Goal: Task Accomplishment & Management: Manage account settings

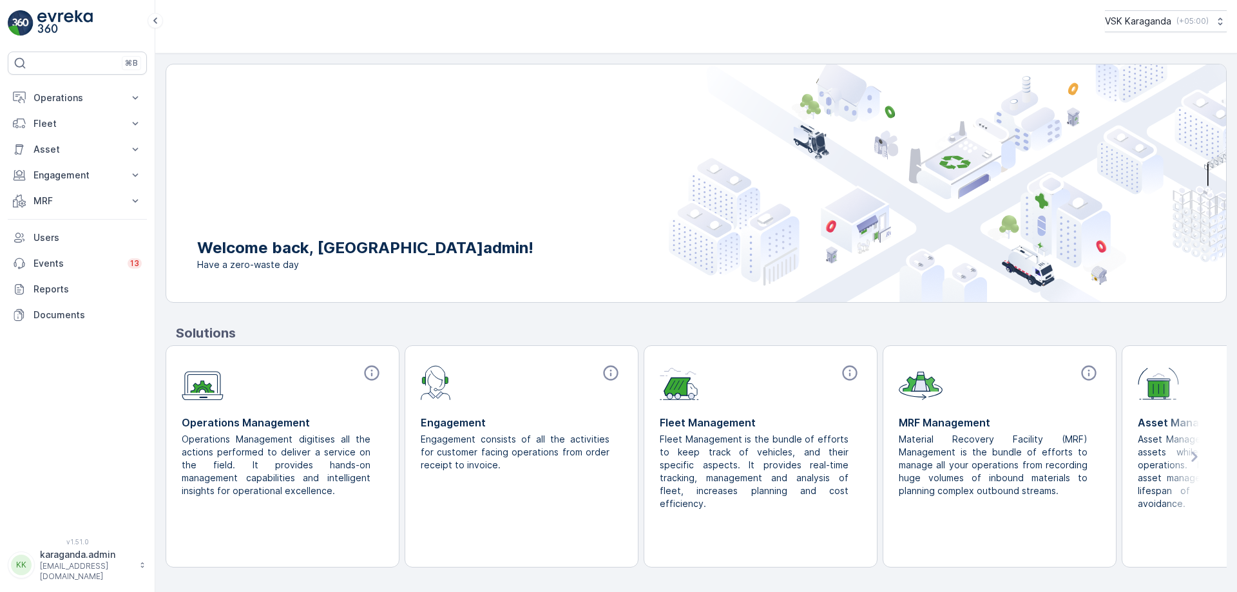
click at [18, 198] on icon at bounding box center [19, 200] width 13 height 13
click at [61, 228] on p "Входящий & Исходящий" at bounding box center [87, 222] width 108 height 13
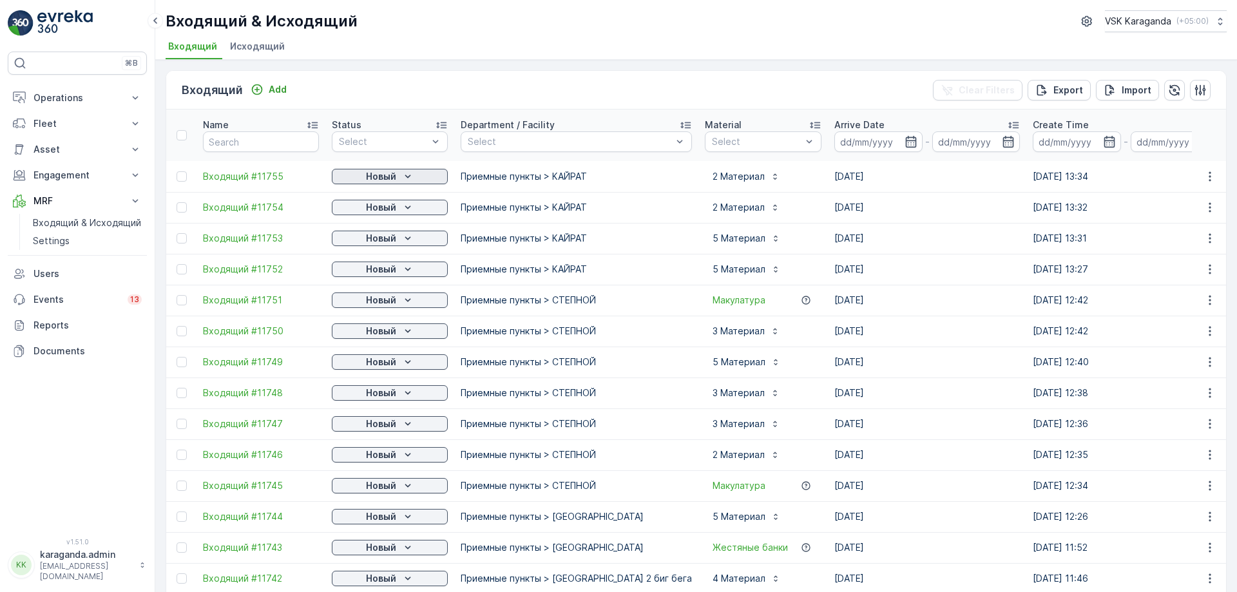
click at [406, 173] on icon "Новый" at bounding box center [407, 176] width 13 height 13
click at [385, 207] on span "подтвердить" at bounding box center [368, 213] width 59 height 13
click at [385, 207] on p "Новый" at bounding box center [381, 207] width 30 height 13
click at [379, 240] on span "подтвердить" at bounding box center [368, 244] width 59 height 13
click at [379, 240] on p "Новый" at bounding box center [381, 238] width 30 height 13
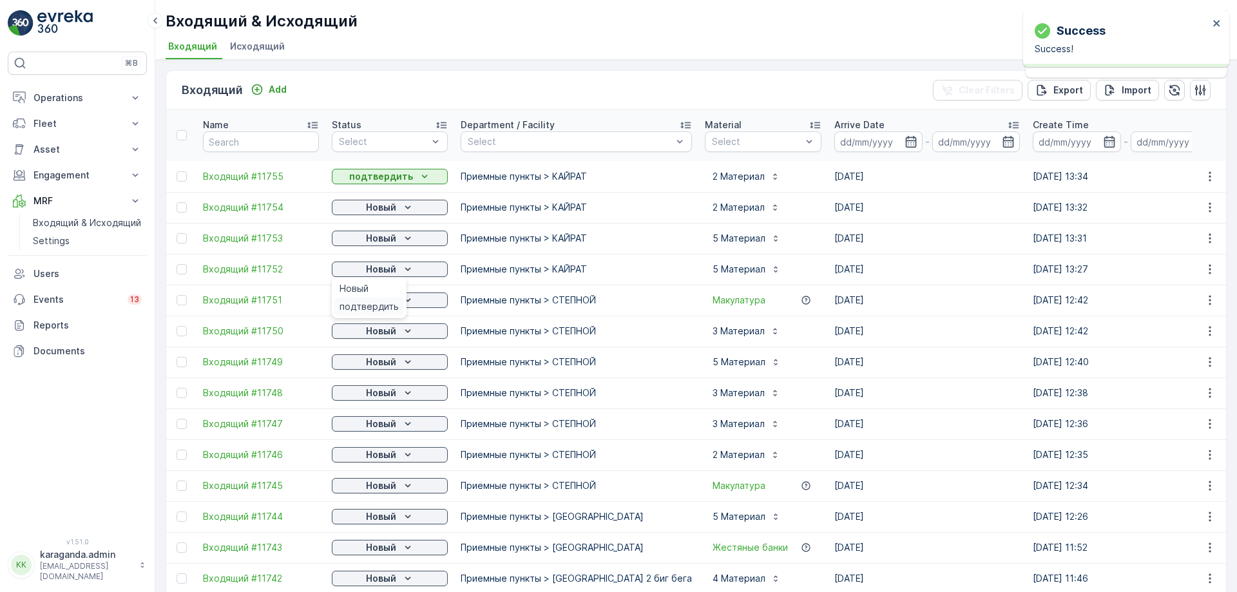
click at [381, 301] on span "подтвердить" at bounding box center [368, 306] width 59 height 13
click at [380, 302] on p "Новый" at bounding box center [381, 300] width 30 height 13
click at [378, 336] on span "подтвердить" at bounding box center [368, 337] width 59 height 13
click at [379, 329] on p "Новый" at bounding box center [381, 331] width 30 height 13
click at [368, 397] on span "подтвердить" at bounding box center [368, 399] width 59 height 13
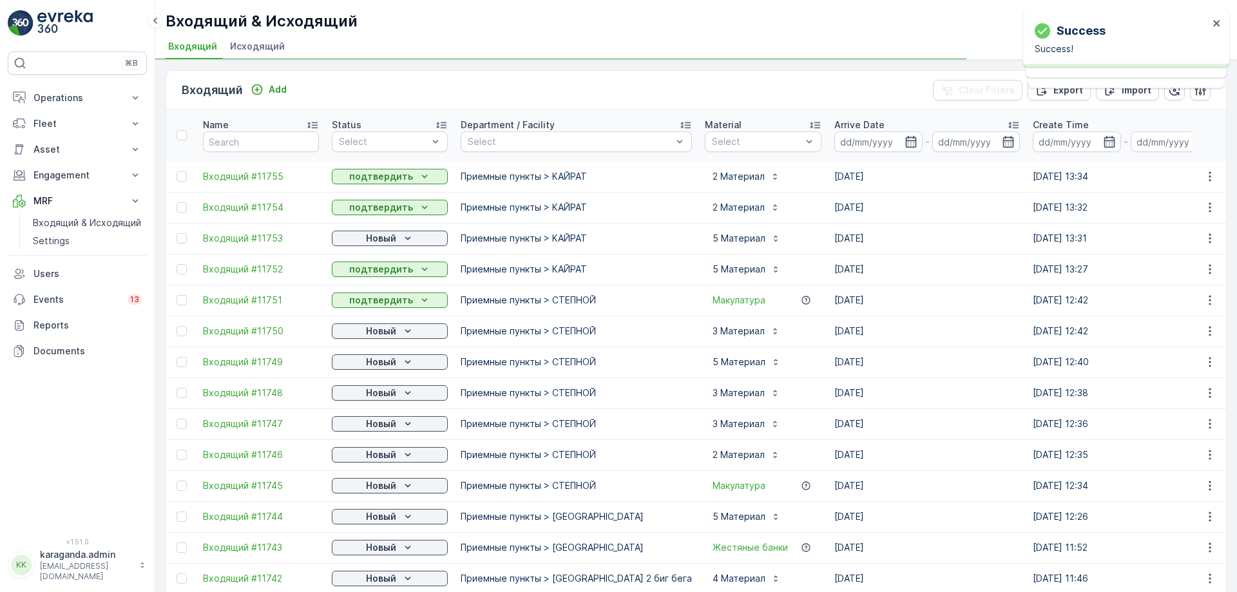
scroll to position [64, 0]
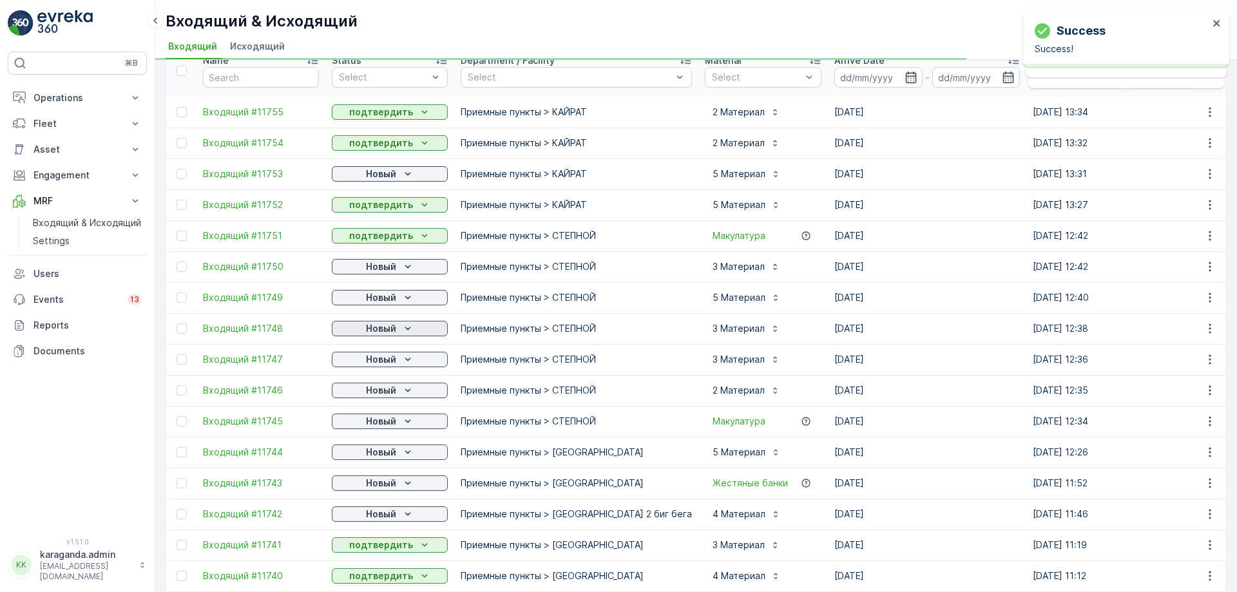
click at [387, 328] on p "Новый" at bounding box center [381, 328] width 30 height 13
click at [375, 368] on span "подтвердить" at bounding box center [368, 365] width 59 height 13
click at [376, 394] on span "подтвердить" at bounding box center [368, 396] width 59 height 13
click at [379, 394] on p "Новый" at bounding box center [381, 390] width 30 height 13
click at [370, 428] on span "подтвердить" at bounding box center [368, 427] width 59 height 13
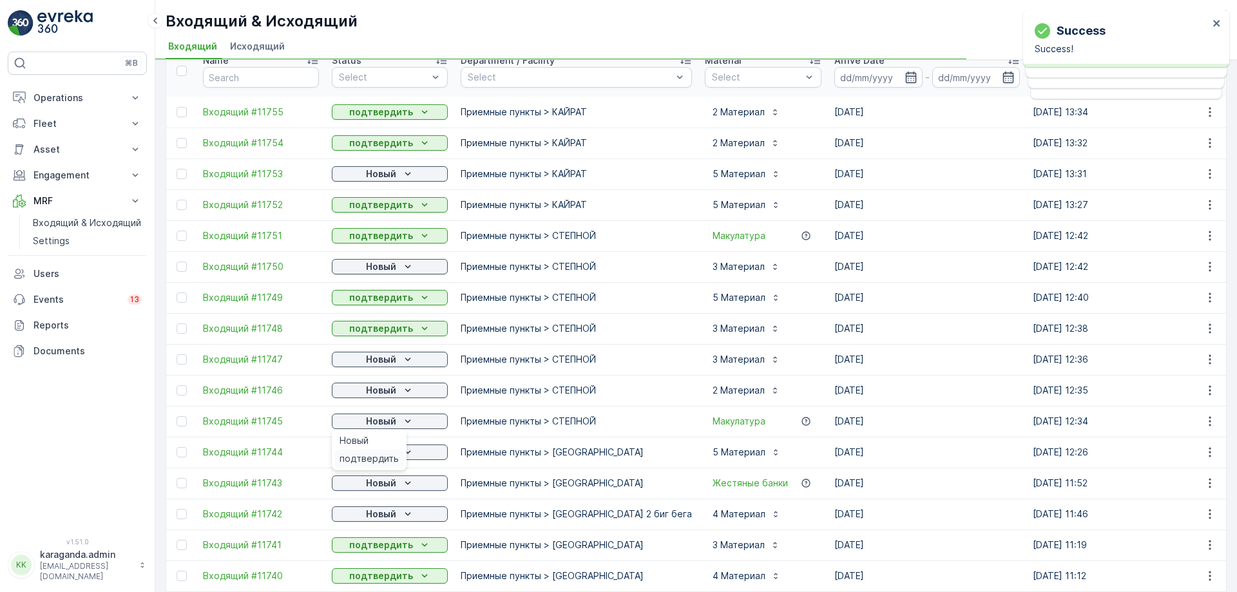
click at [377, 458] on span "подтвердить" at bounding box center [368, 458] width 59 height 13
click at [384, 454] on p "Новый" at bounding box center [381, 452] width 30 height 13
click at [376, 486] on span "подтвердить" at bounding box center [368, 489] width 59 height 13
click at [375, 482] on p "Новый" at bounding box center [381, 483] width 30 height 13
click at [371, 517] on span "подтвердить" at bounding box center [368, 520] width 59 height 13
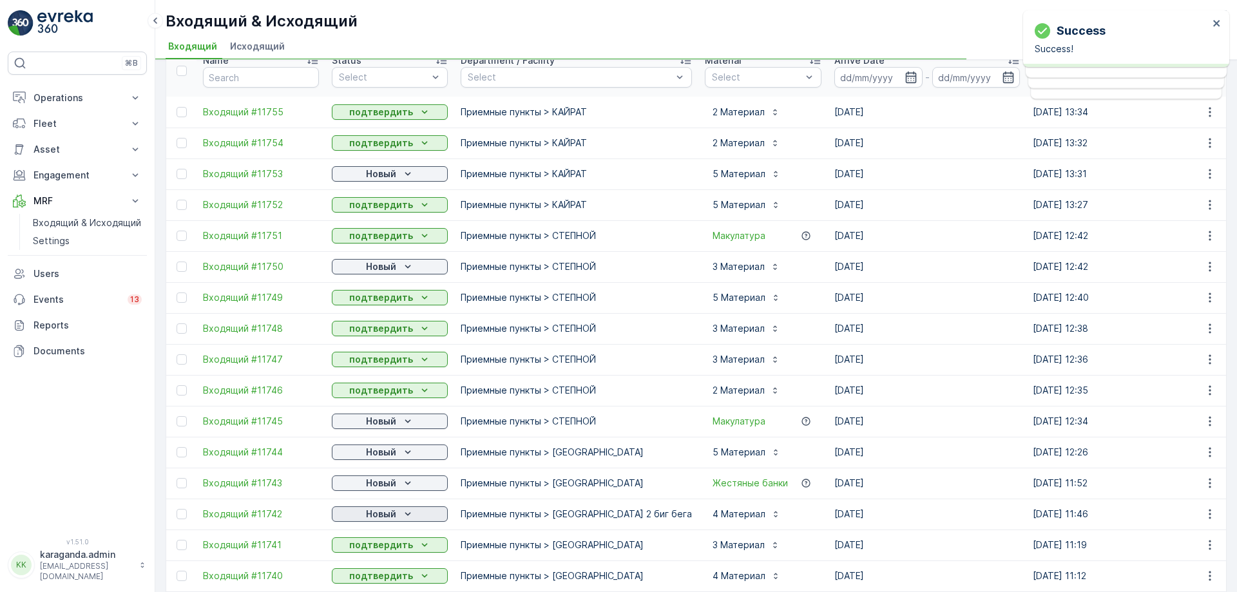
click at [383, 513] on p "Новый" at bounding box center [381, 513] width 30 height 13
click at [375, 518] on div "подтвердить" at bounding box center [369, 526] width 70 height 18
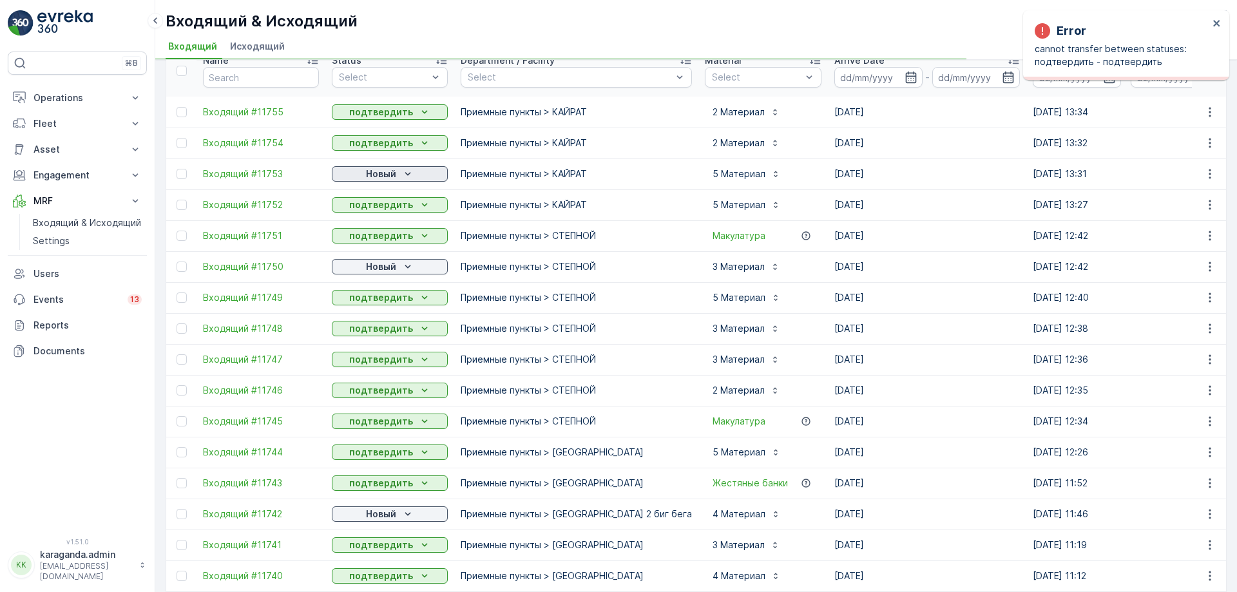
click at [376, 168] on p "Новый" at bounding box center [381, 173] width 30 height 13
click at [370, 214] on span "подтвердить" at bounding box center [368, 211] width 59 height 13
click at [369, 272] on p "Новый" at bounding box center [381, 266] width 30 height 13
click at [363, 306] on span "подтвердить" at bounding box center [368, 304] width 59 height 13
click at [384, 513] on p "Новый" at bounding box center [381, 513] width 30 height 13
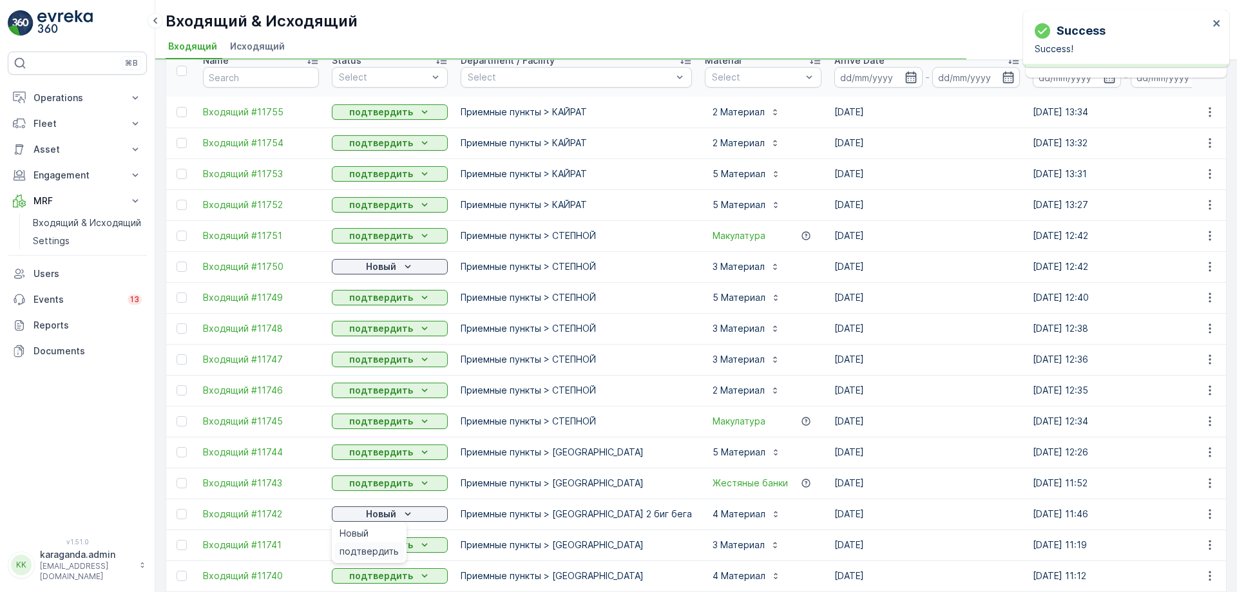
click at [386, 549] on span "подтвердить" at bounding box center [368, 551] width 59 height 13
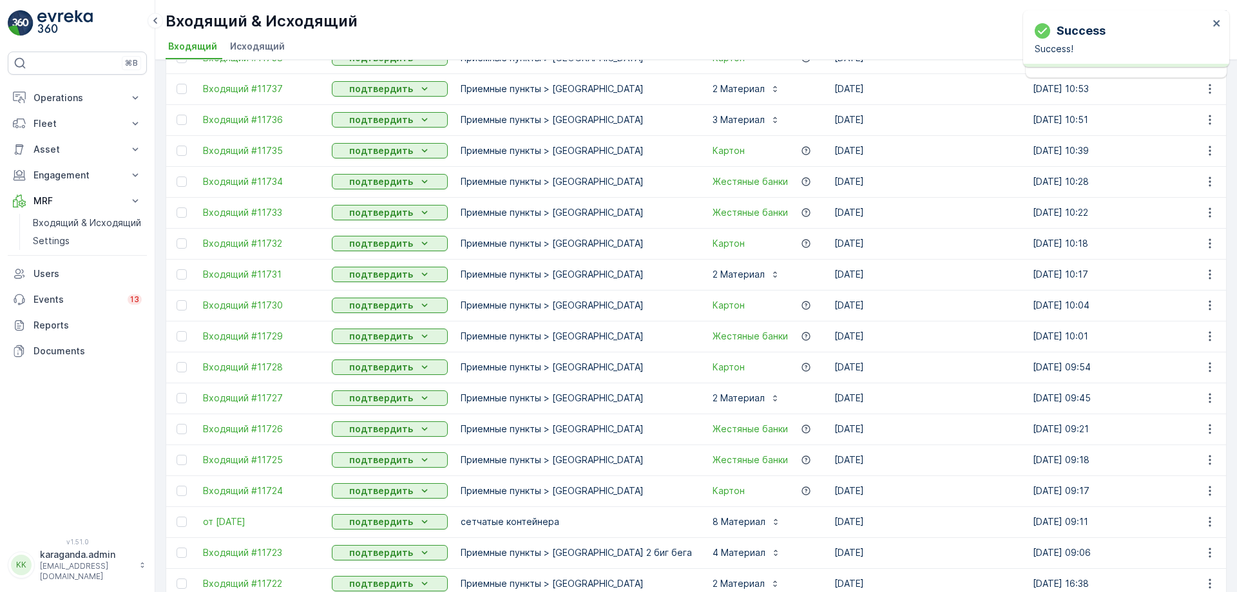
scroll to position [0, 0]
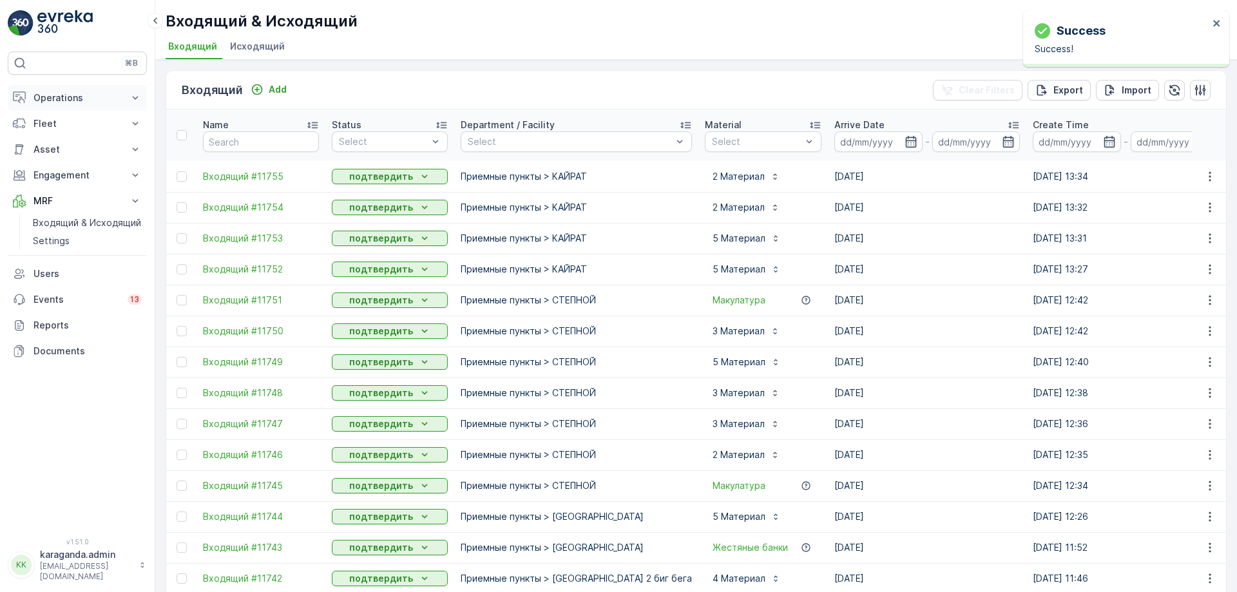
click at [79, 95] on p "Operations" at bounding box center [77, 97] width 88 height 13
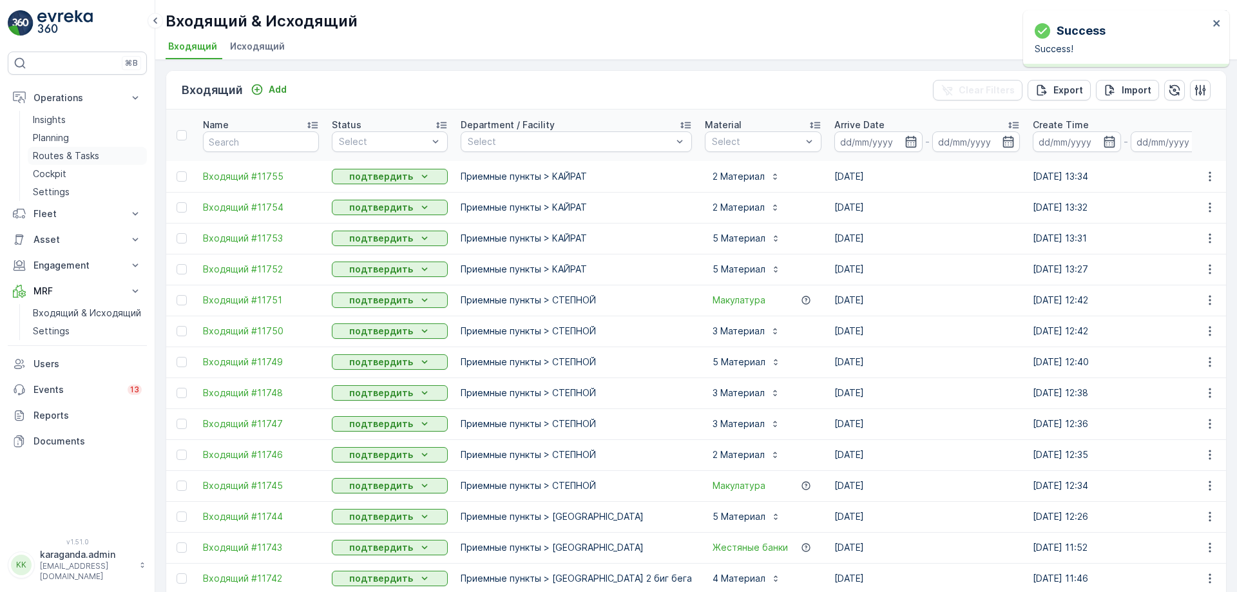
click at [93, 151] on p "Routes & Tasks" at bounding box center [66, 155] width 66 height 13
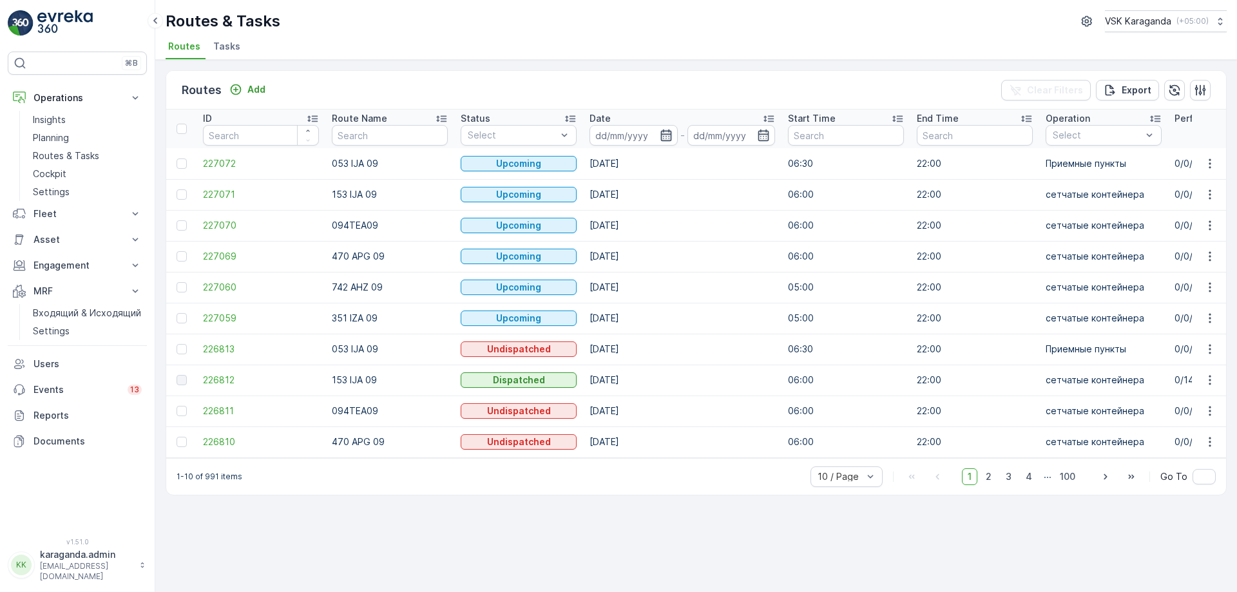
click at [669, 137] on icon "button" at bounding box center [665, 135] width 13 height 13
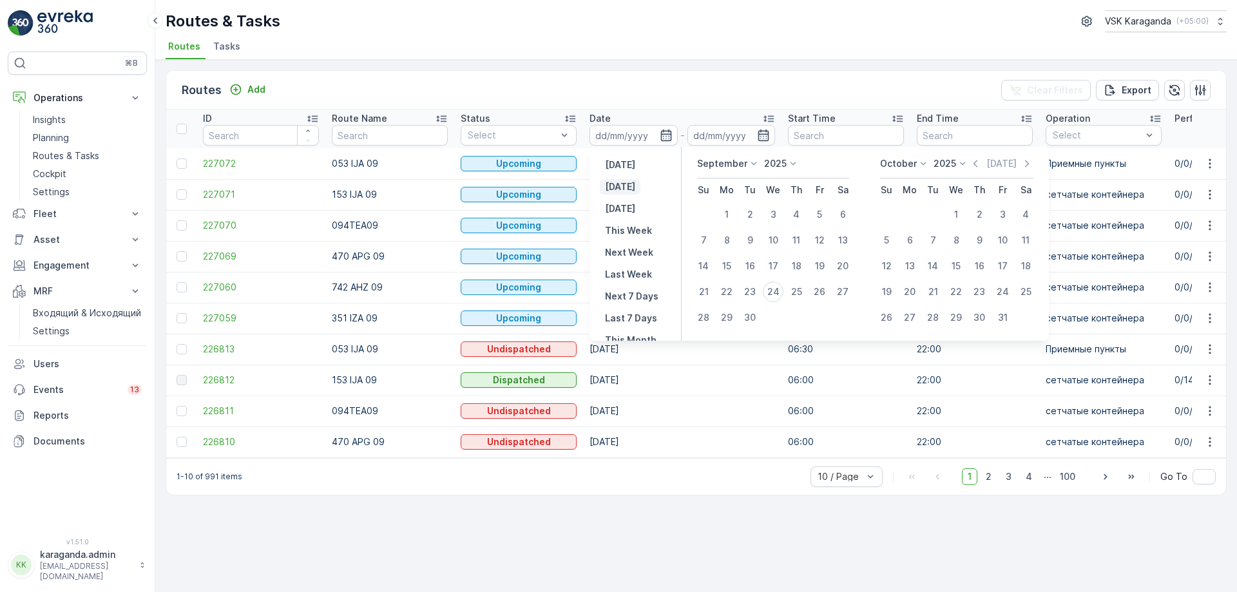
click at [619, 187] on p "Today" at bounding box center [620, 186] width 30 height 13
type input "[DATE]"
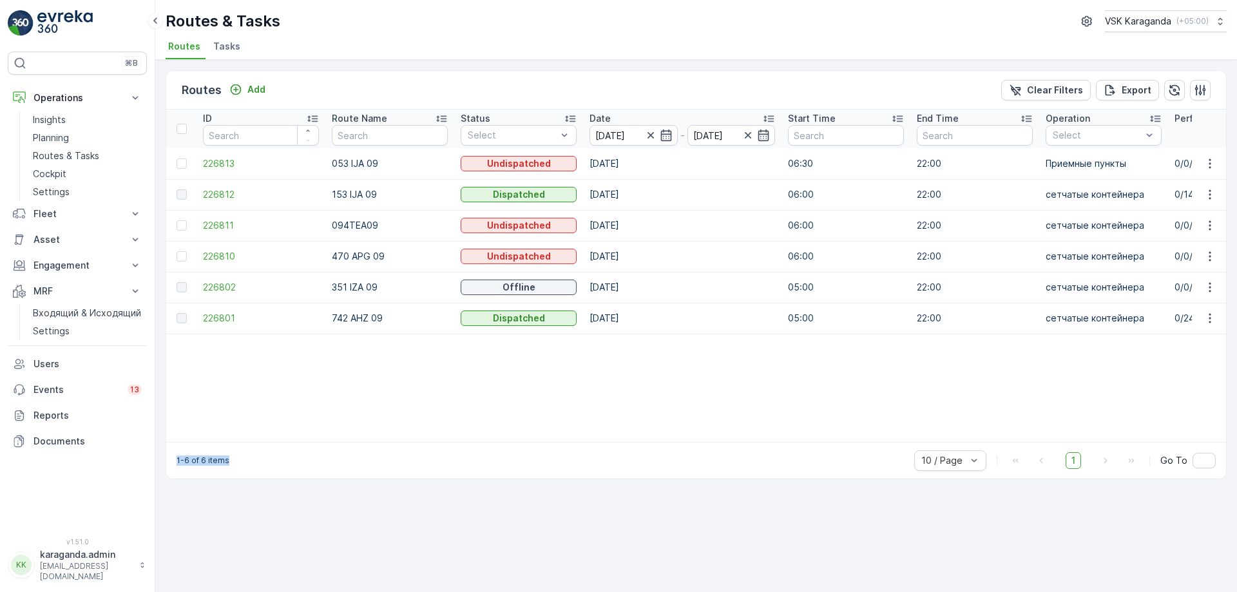
drag, startPoint x: 365, startPoint y: 441, endPoint x: 555, endPoint y: 452, distance: 190.3
click at [555, 452] on div "Routes Add Clear Filters Export ID Route Name Status Select Date 24.09.2025 - 2…" at bounding box center [696, 274] width 1061 height 409
click at [100, 308] on p "Входящий & Исходящий" at bounding box center [87, 313] width 108 height 13
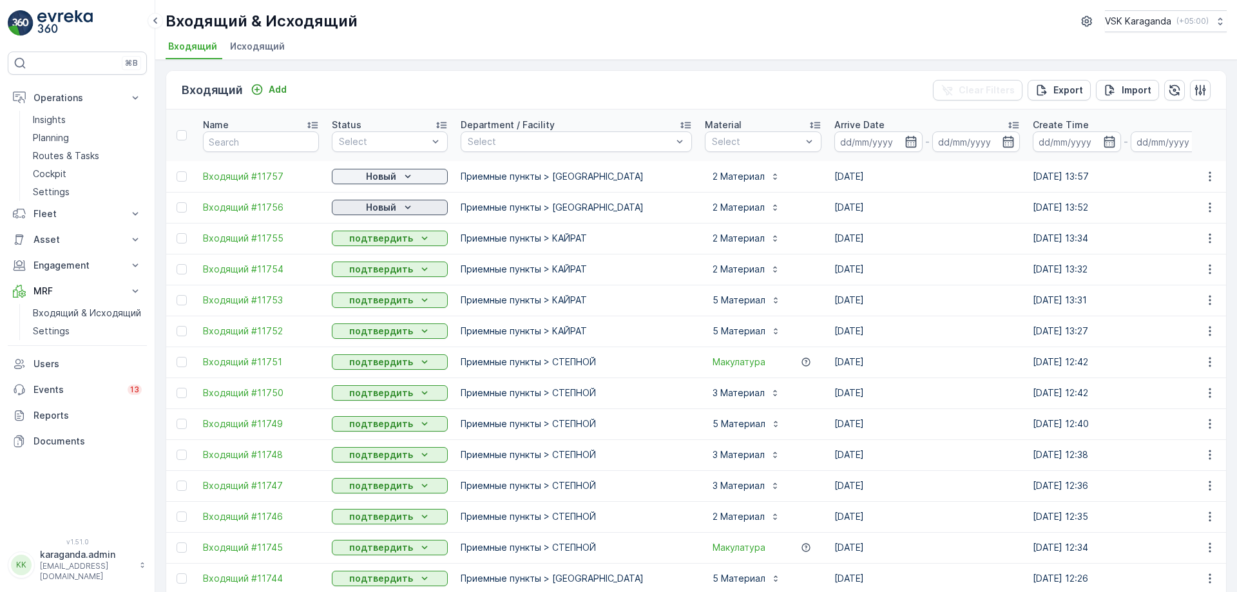
click at [372, 204] on p "Новый" at bounding box center [381, 207] width 30 height 13
click at [372, 239] on span "подтвердить" at bounding box center [368, 244] width 59 height 13
click at [389, 178] on p "Новый" at bounding box center [381, 176] width 30 height 13
click at [374, 204] on div "Новый" at bounding box center [369, 196] width 70 height 18
click at [374, 175] on p "Новый" at bounding box center [381, 176] width 30 height 13
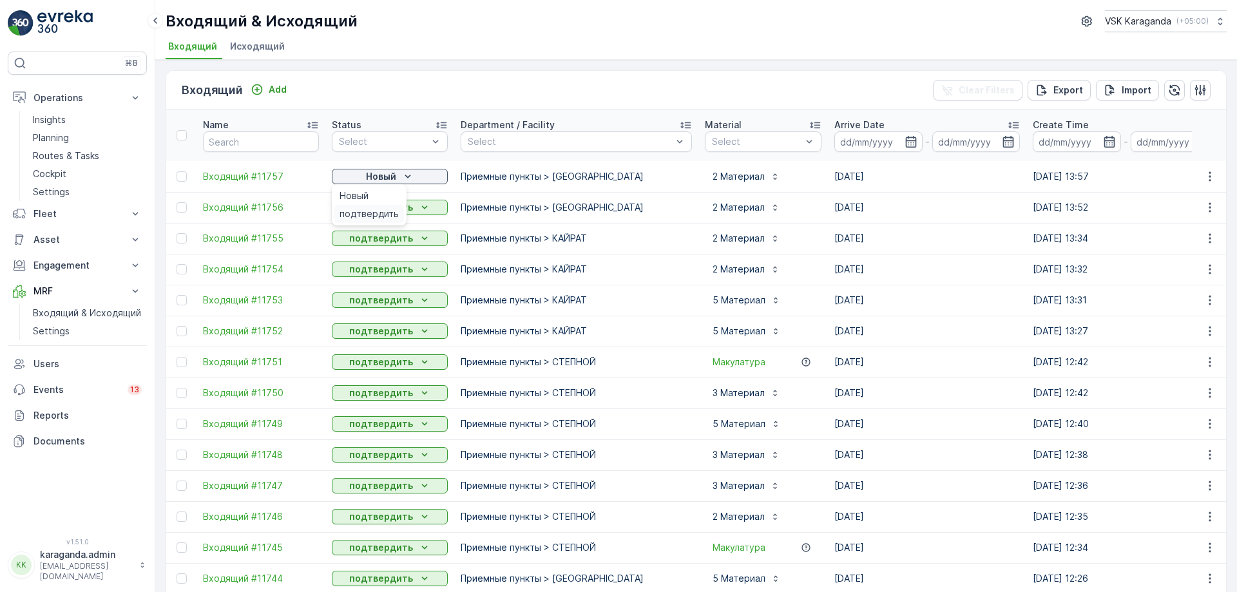
click at [383, 207] on span "подтвердить" at bounding box center [368, 213] width 59 height 13
click at [345, 176] on div "Новый" at bounding box center [390, 176] width 106 height 13
click at [349, 216] on span "подтвердить" at bounding box center [368, 213] width 59 height 13
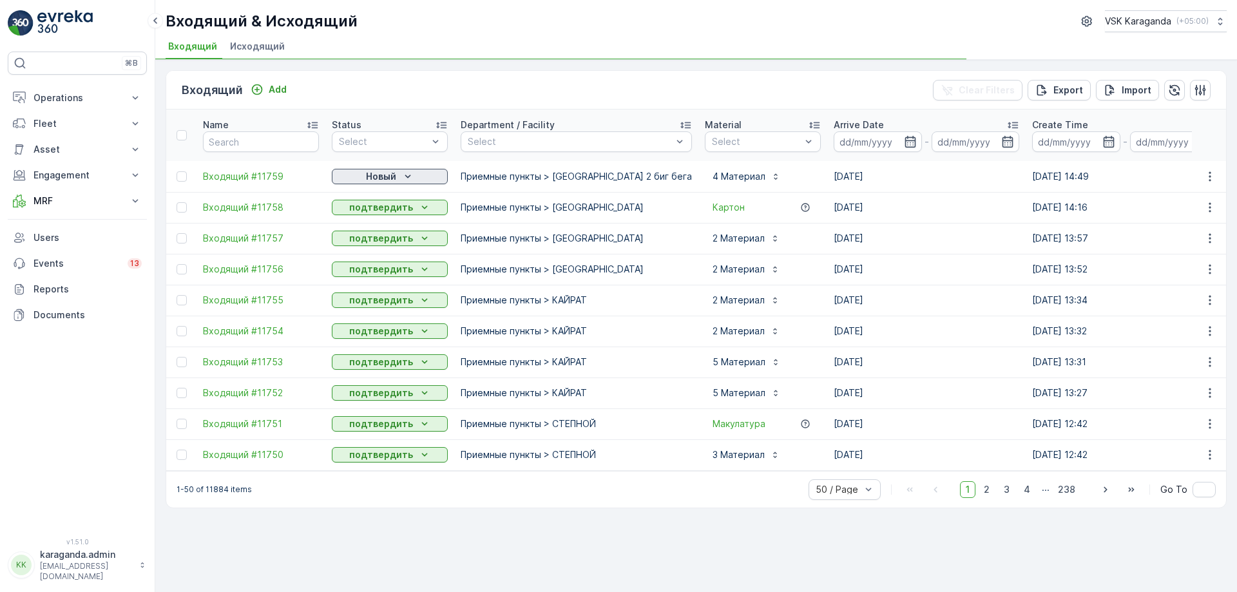
click at [379, 178] on p "Новый" at bounding box center [381, 176] width 30 height 13
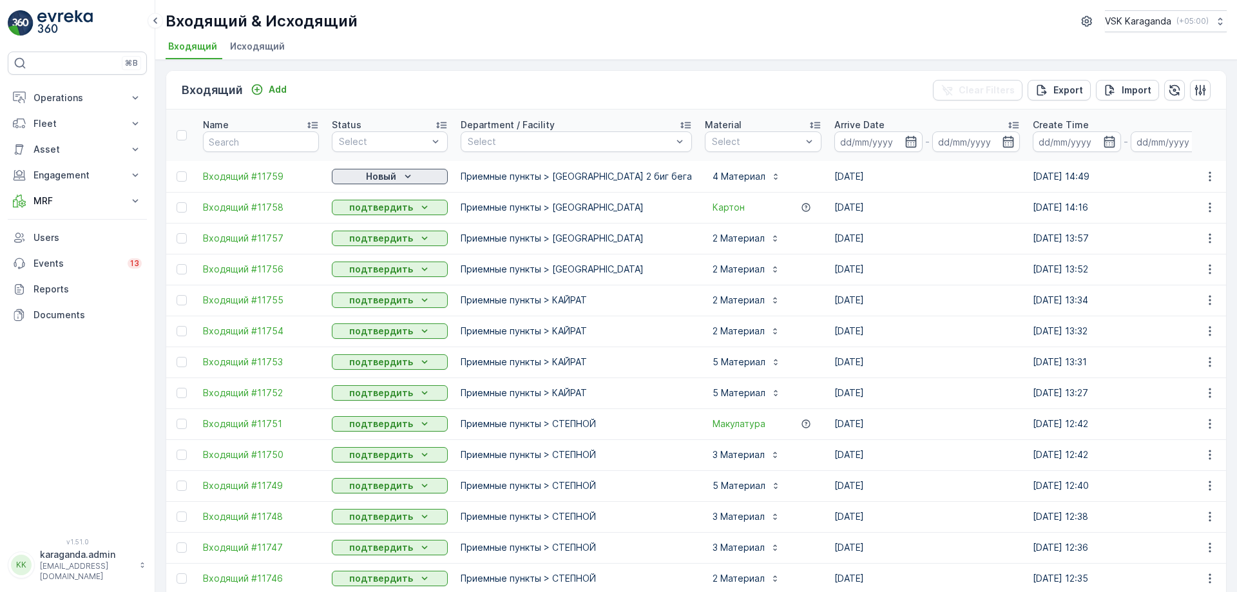
click at [372, 171] on p "Новый" at bounding box center [381, 176] width 30 height 13
click at [367, 207] on span "подтвердить" at bounding box center [368, 213] width 59 height 13
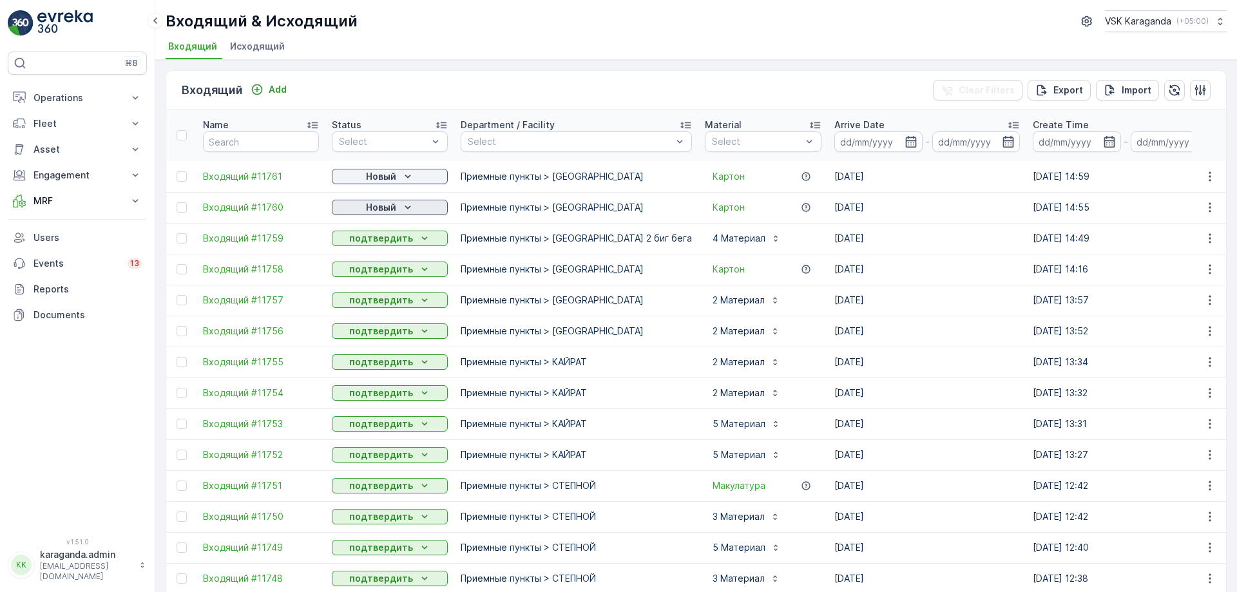
click at [361, 209] on div "Новый" at bounding box center [390, 207] width 106 height 13
click at [365, 242] on span "подтвердить" at bounding box center [368, 244] width 59 height 13
click at [390, 177] on p "Новый" at bounding box center [381, 176] width 30 height 13
click at [383, 207] on span "подтвердить" at bounding box center [368, 213] width 59 height 13
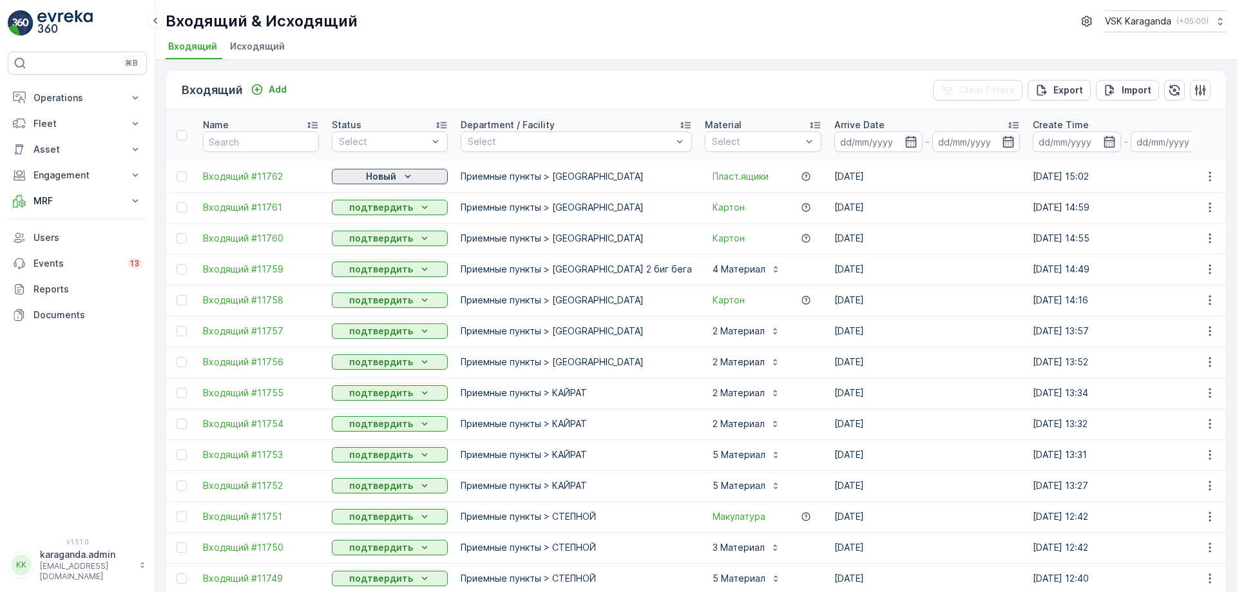
click at [387, 172] on p "Новый" at bounding box center [381, 176] width 30 height 13
click at [387, 209] on span "подтвердить" at bounding box center [368, 213] width 59 height 13
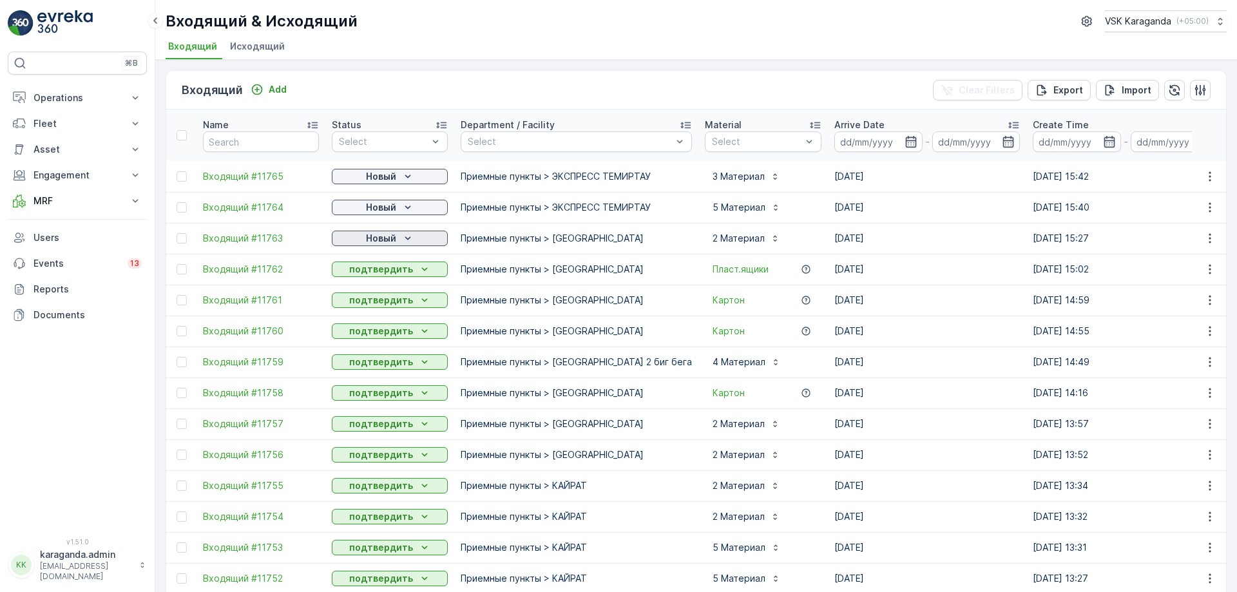
click at [412, 240] on icon "Новый" at bounding box center [407, 238] width 13 height 13
click at [400, 274] on div "подтвердить" at bounding box center [369, 276] width 70 height 18
click at [389, 209] on p "Новый" at bounding box center [381, 207] width 30 height 13
click at [379, 240] on span "подтвердить" at bounding box center [368, 244] width 59 height 13
click at [386, 177] on p "Новый" at bounding box center [381, 176] width 30 height 13
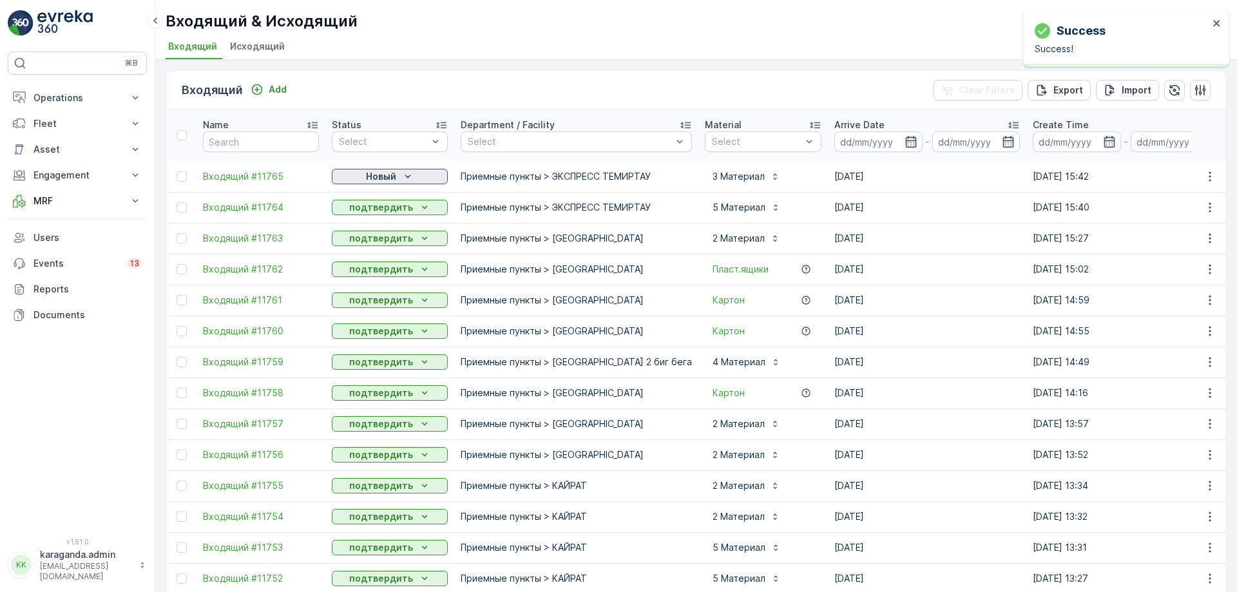
click at [364, 174] on div "Новый" at bounding box center [390, 176] width 106 height 13
click at [368, 211] on span "подтвердить" at bounding box center [368, 213] width 59 height 13
click at [388, 178] on p "Новый" at bounding box center [381, 176] width 30 height 13
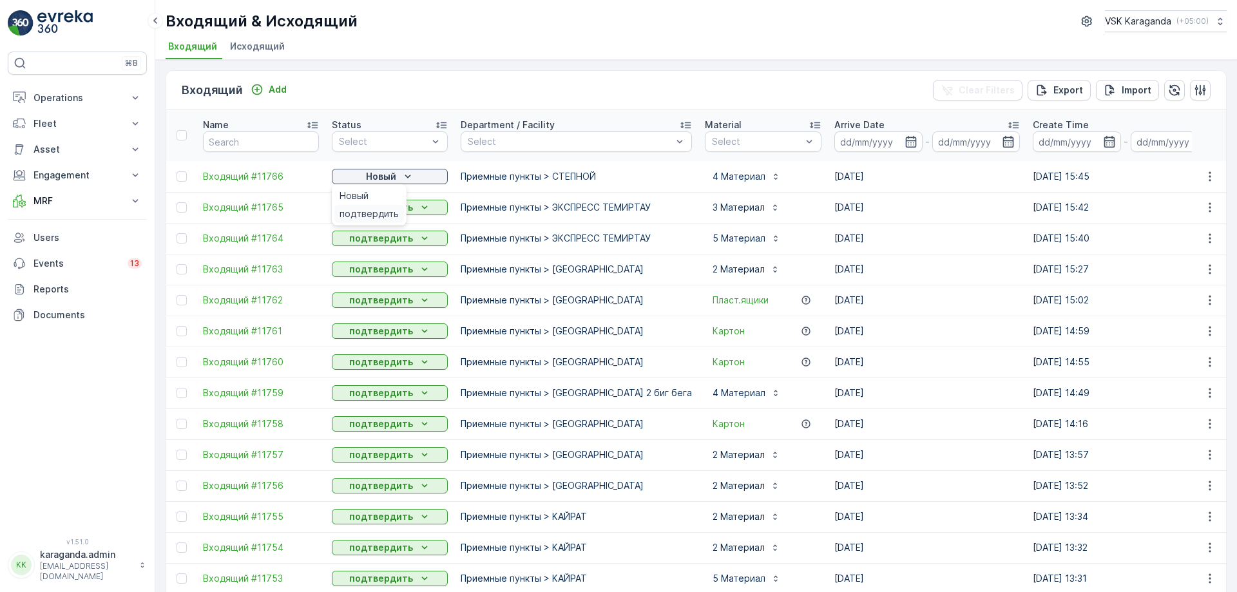
click at [392, 207] on span "подтвердить" at bounding box center [368, 213] width 59 height 13
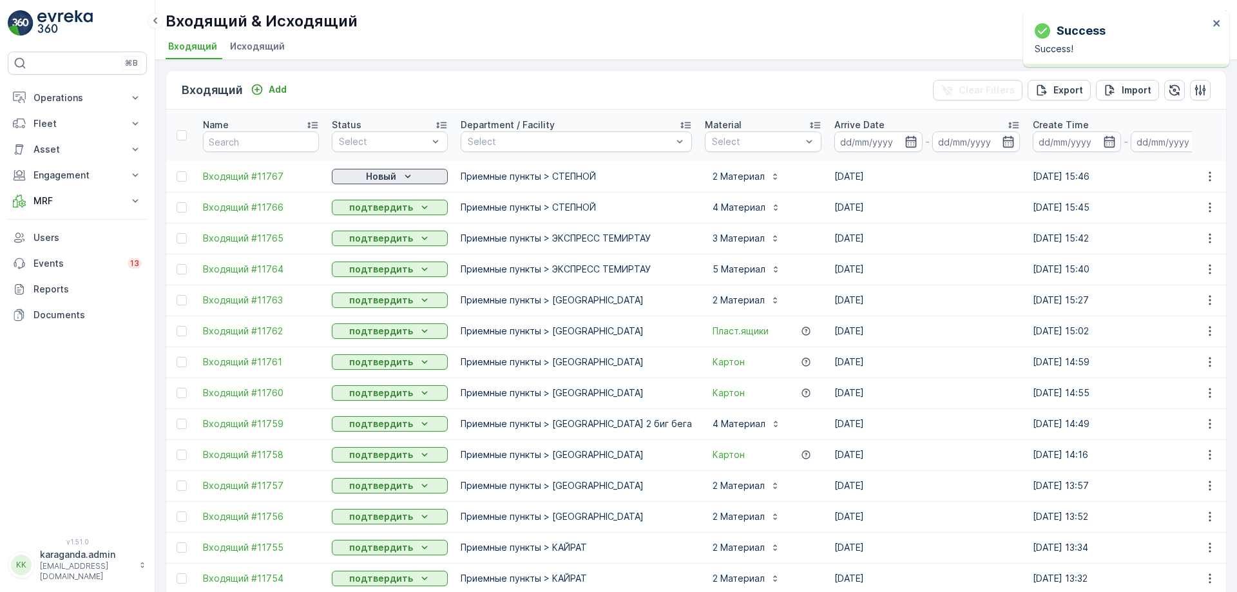
click at [375, 178] on p "Новый" at bounding box center [381, 176] width 30 height 13
click at [365, 214] on span "подтвердить" at bounding box center [368, 213] width 59 height 13
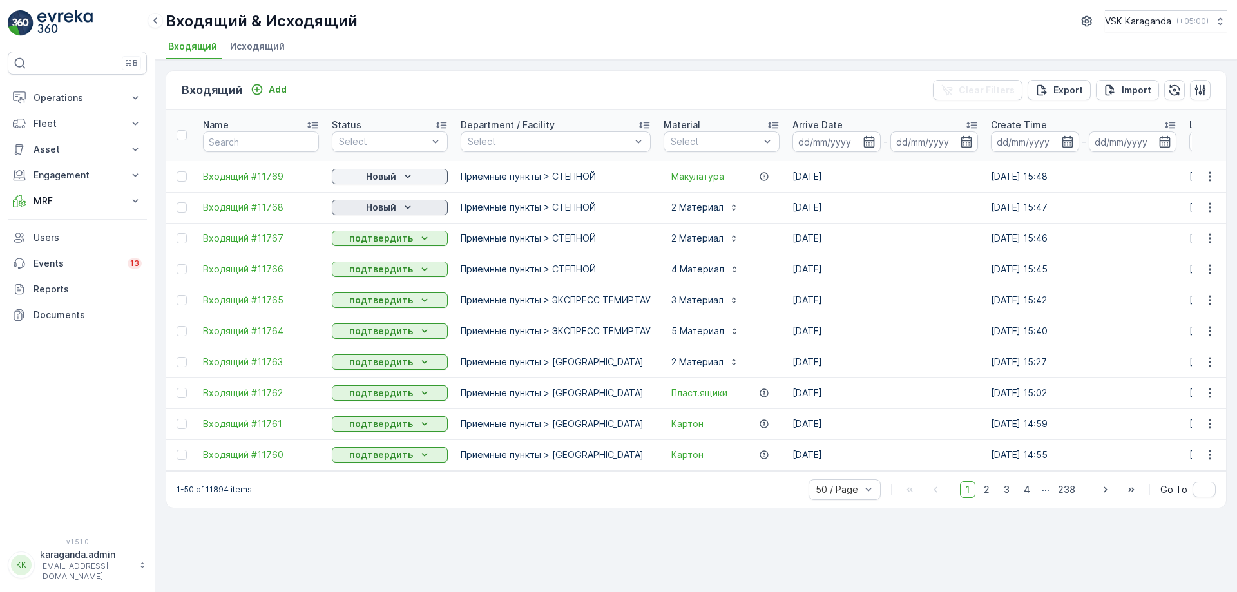
click at [390, 206] on p "Новый" at bounding box center [381, 207] width 30 height 13
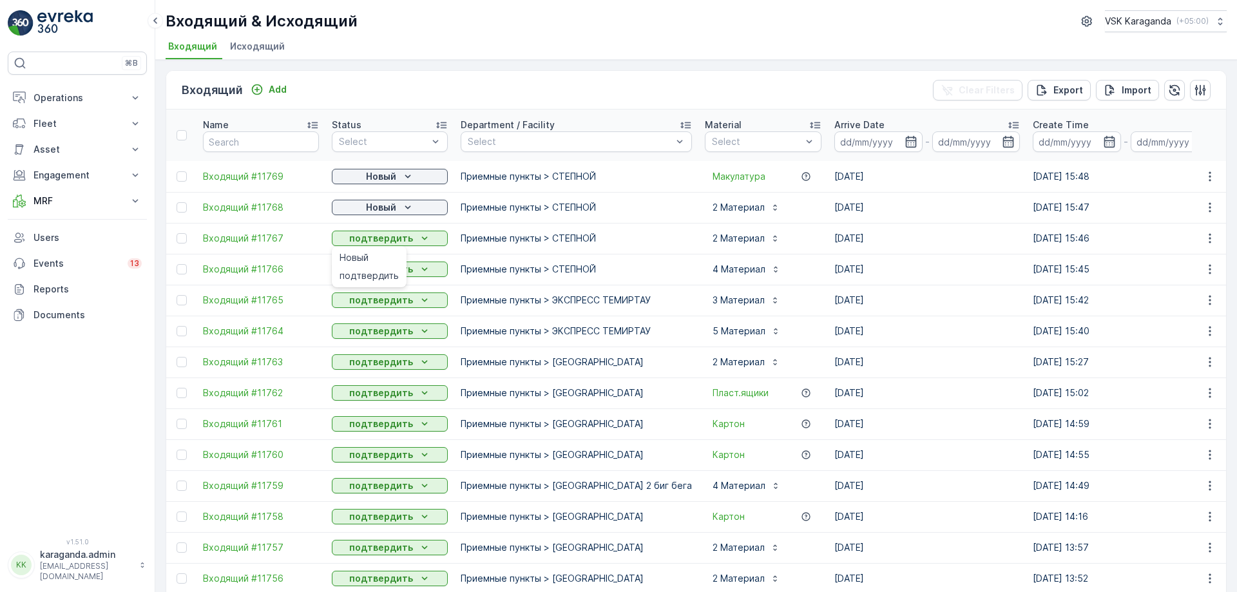
click at [395, 167] on div "Новый" at bounding box center [390, 176] width 116 height 18
click at [394, 177] on p "Новый" at bounding box center [381, 176] width 30 height 13
click at [386, 209] on span "подтвердить" at bounding box center [368, 213] width 59 height 13
click at [349, 205] on div "Новый" at bounding box center [390, 207] width 106 height 13
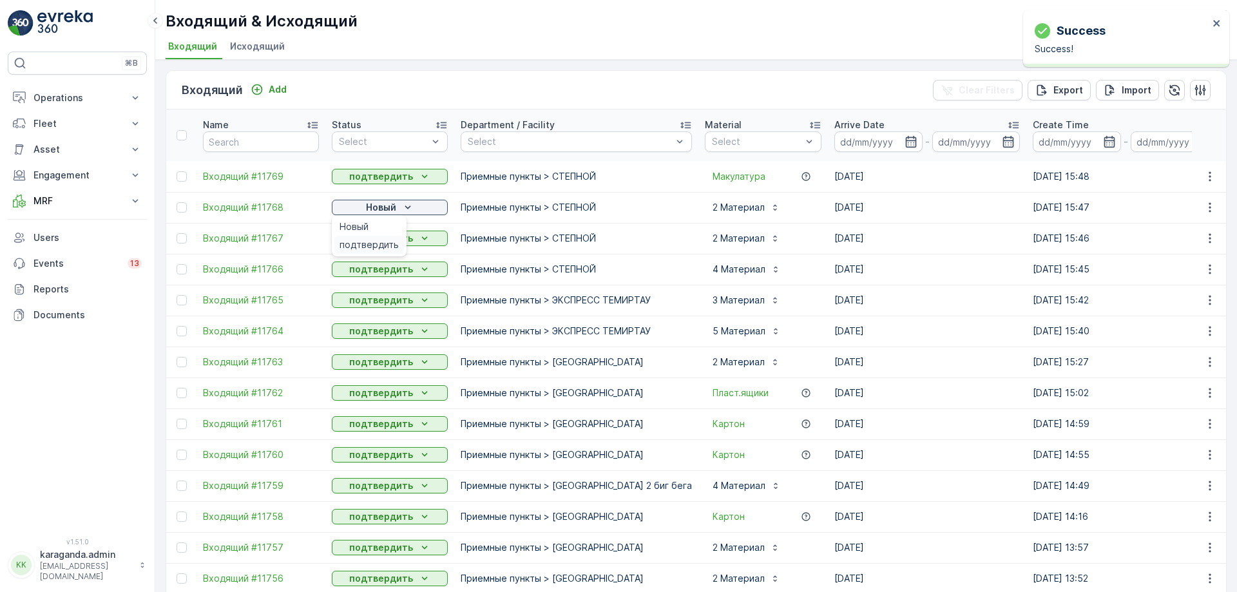
click at [348, 243] on span "подтвердить" at bounding box center [368, 244] width 59 height 13
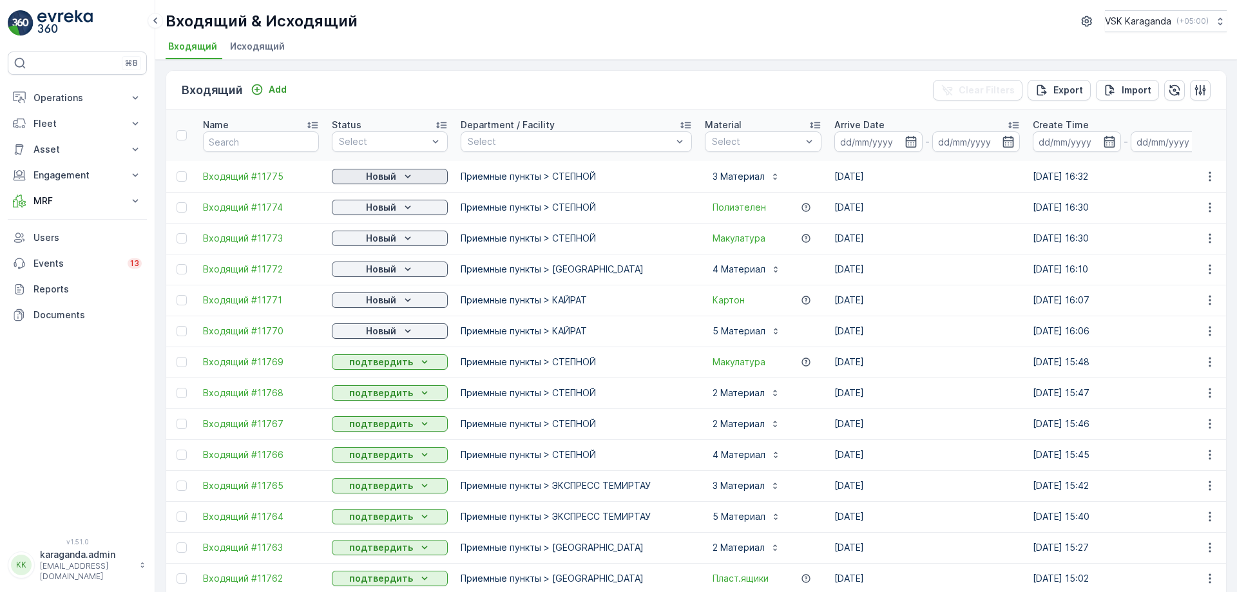
click at [352, 173] on div "Новый" at bounding box center [390, 176] width 106 height 13
click at [352, 207] on span "подтвердить" at bounding box center [368, 213] width 59 height 13
click at [371, 208] on p "Новый" at bounding box center [381, 207] width 30 height 13
click at [370, 237] on div "подтвердить" at bounding box center [369, 245] width 70 height 18
click at [394, 237] on p "Новый" at bounding box center [381, 238] width 30 height 13
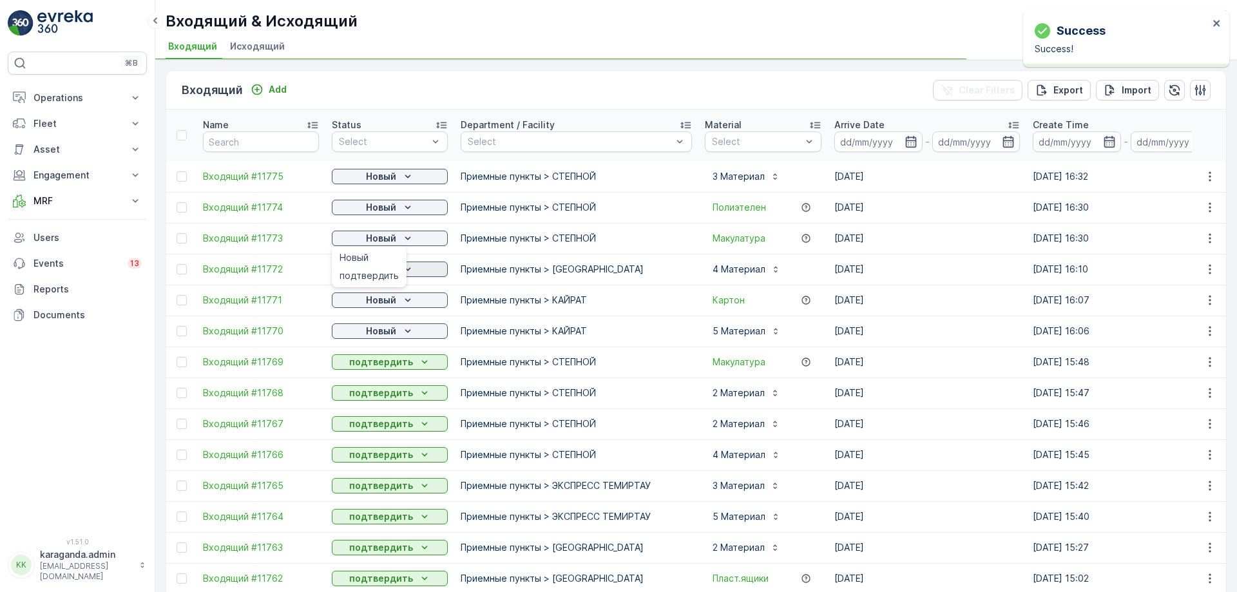
click at [383, 272] on span "подтвердить" at bounding box center [368, 275] width 59 height 13
click at [400, 271] on div "Новый" at bounding box center [390, 269] width 106 height 13
click at [392, 304] on span "подтвердить" at bounding box center [368, 306] width 59 height 13
click at [385, 299] on p "Новый" at bounding box center [381, 300] width 30 height 13
click at [377, 329] on div "подтвердить" at bounding box center [369, 337] width 70 height 18
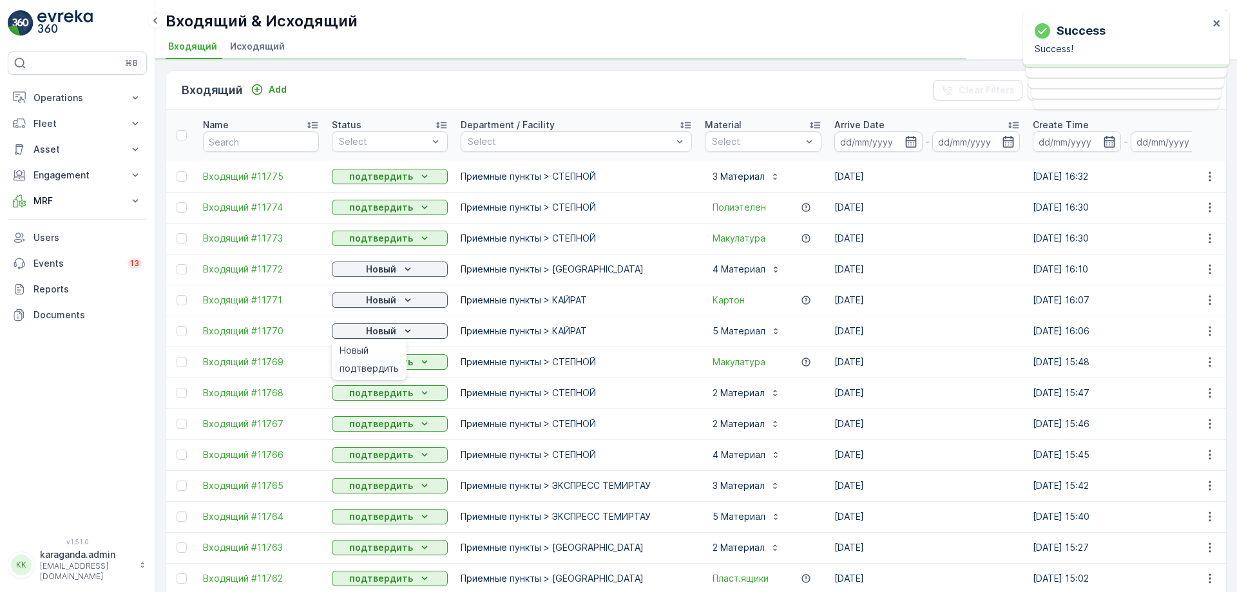
click at [374, 363] on span "подтвердить" at bounding box center [368, 368] width 59 height 13
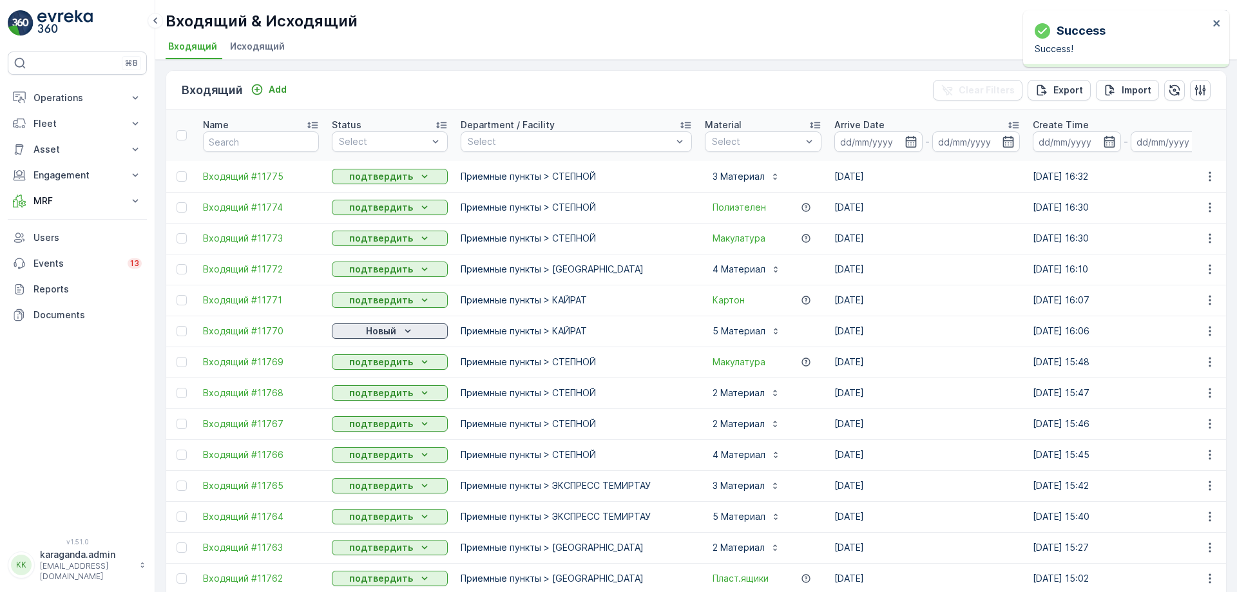
click at [356, 335] on div "Новый" at bounding box center [390, 331] width 106 height 13
click at [349, 367] on span "подтвердить" at bounding box center [368, 368] width 59 height 13
click at [48, 199] on p "MRF" at bounding box center [77, 200] width 88 height 13
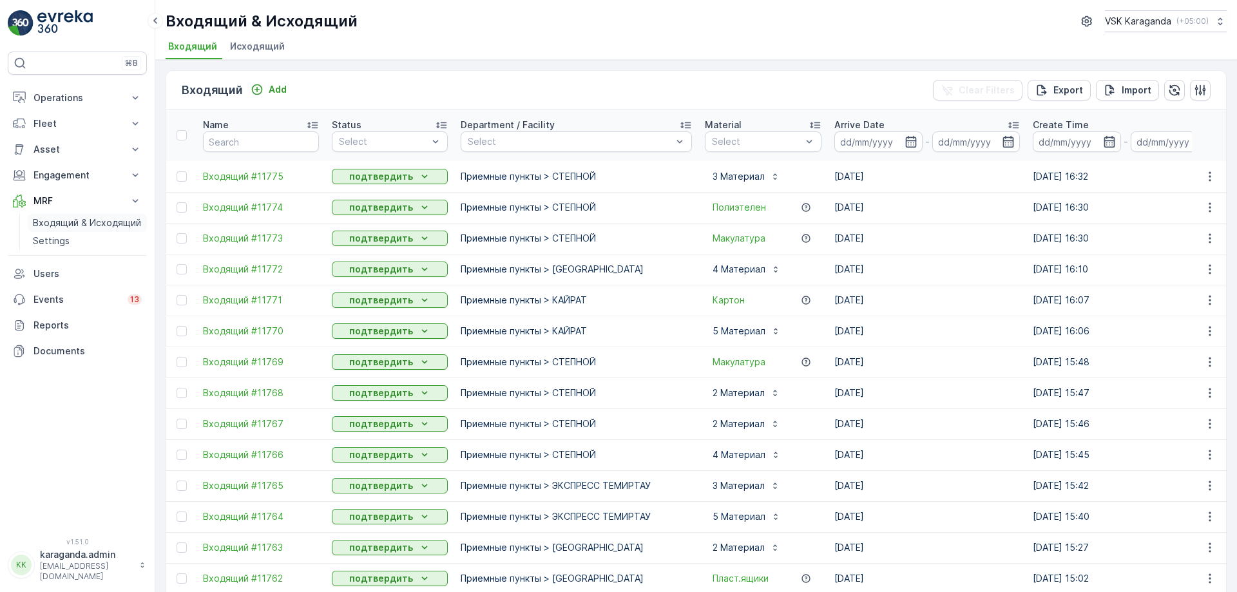
click at [52, 223] on p "Входящий & Исходящий" at bounding box center [87, 222] width 108 height 13
click at [62, 215] on link "Входящий & Исходящий" at bounding box center [87, 223] width 119 height 18
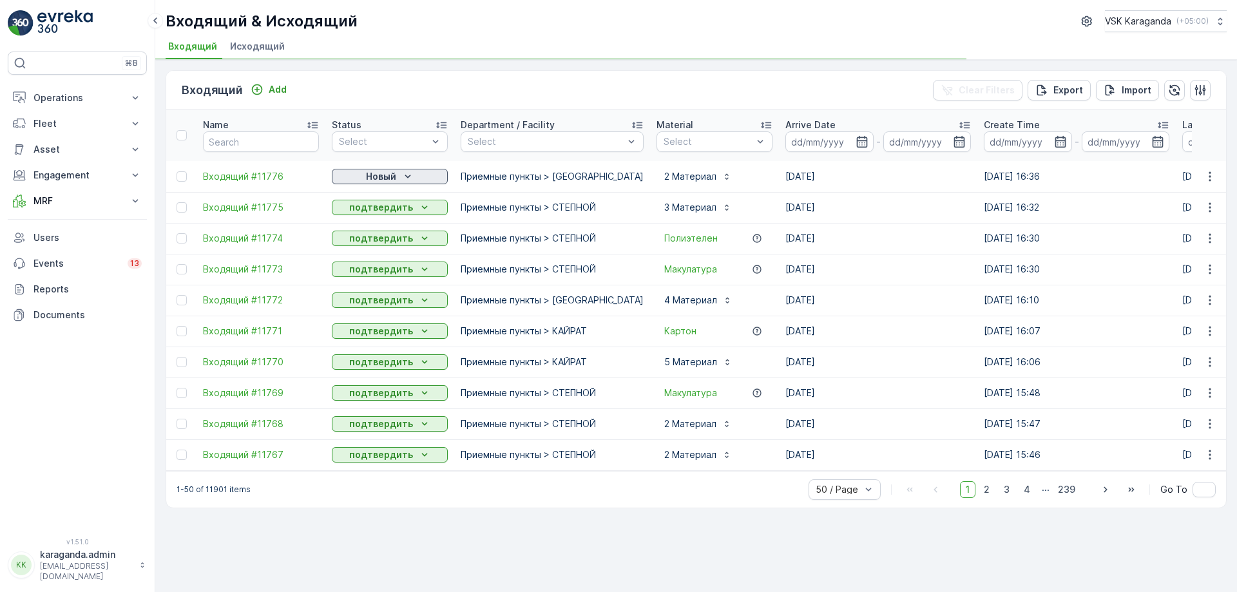
click at [407, 178] on icon "Новый" at bounding box center [407, 176] width 6 height 3
click at [386, 210] on span "подтвердить" at bounding box center [368, 213] width 59 height 13
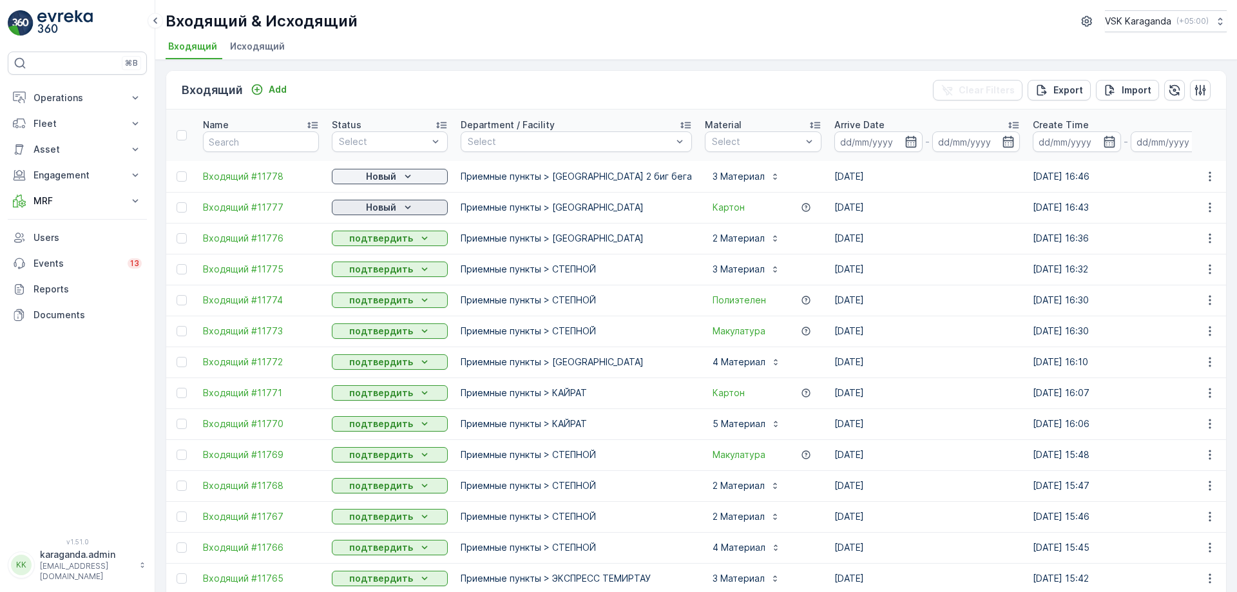
click at [379, 207] on p "Новый" at bounding box center [381, 207] width 30 height 13
click at [377, 240] on span "подтвердить" at bounding box center [368, 244] width 59 height 13
click at [381, 178] on p "Новый" at bounding box center [381, 176] width 30 height 13
click at [382, 210] on span "подтвердить" at bounding box center [368, 213] width 59 height 13
click at [352, 182] on div "Новый" at bounding box center [390, 176] width 106 height 13
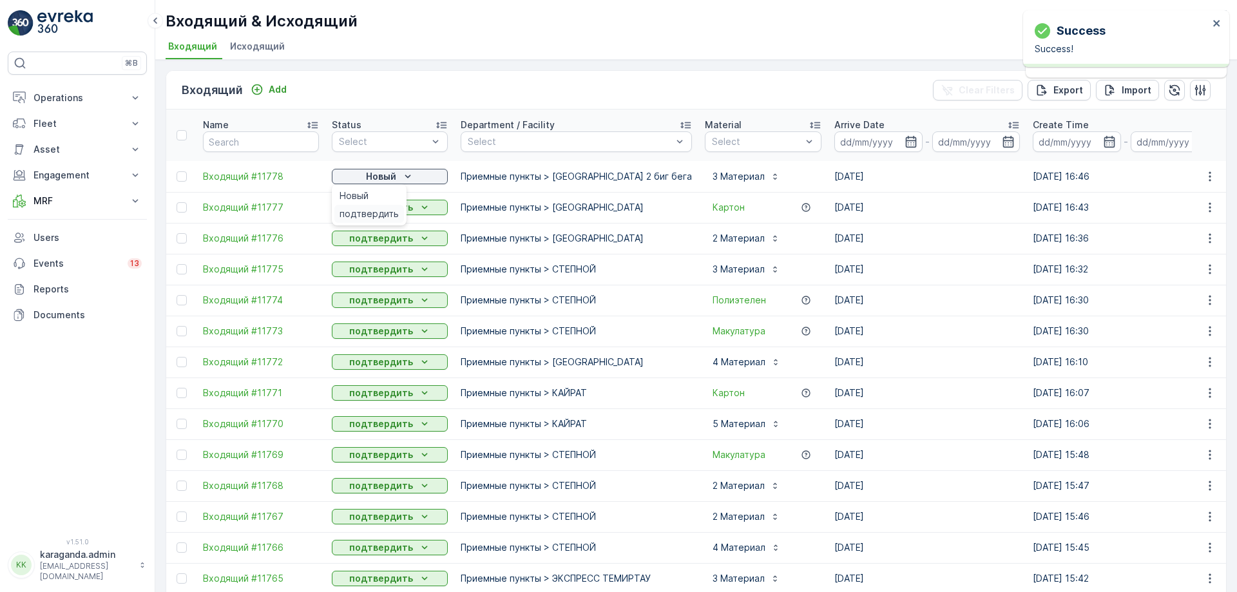
click at [349, 206] on div "подтвердить" at bounding box center [369, 214] width 70 height 18
click at [69, 99] on p "Operations" at bounding box center [77, 97] width 88 height 13
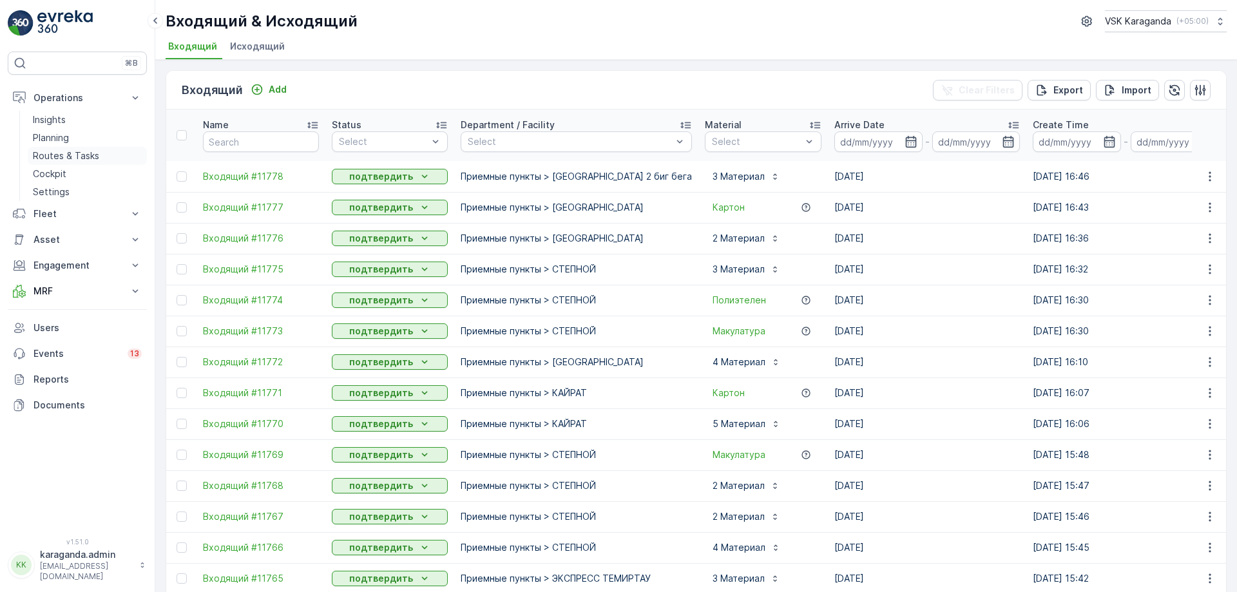
click at [73, 151] on p "Routes & Tasks" at bounding box center [66, 155] width 66 height 13
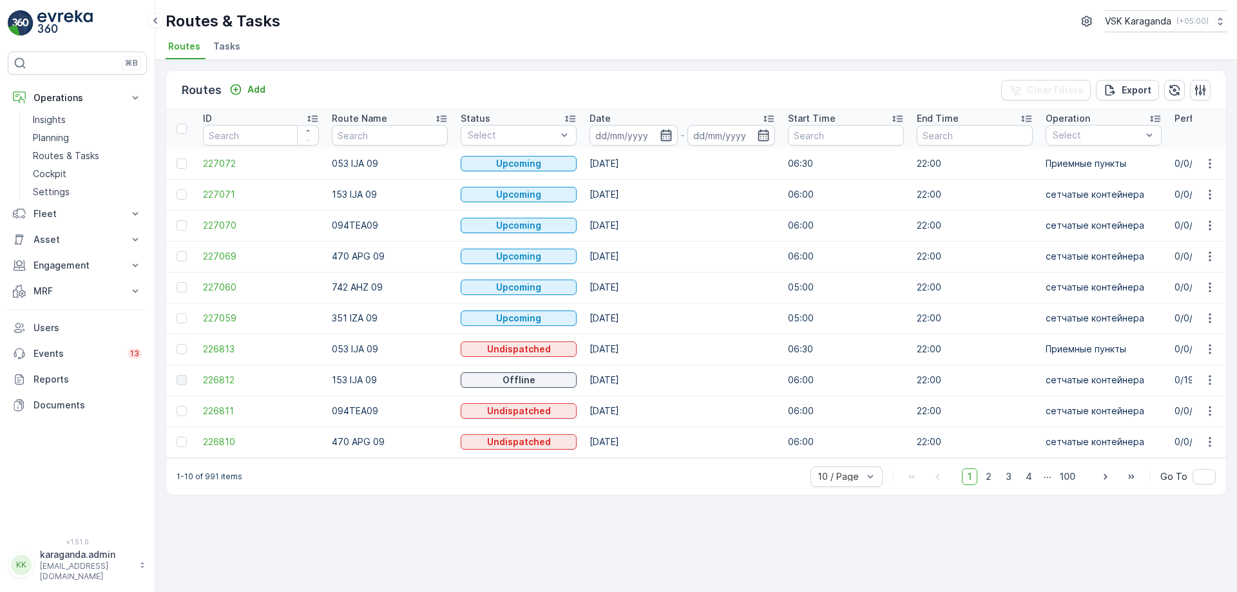
click at [665, 135] on icon "button" at bounding box center [665, 135] width 13 height 13
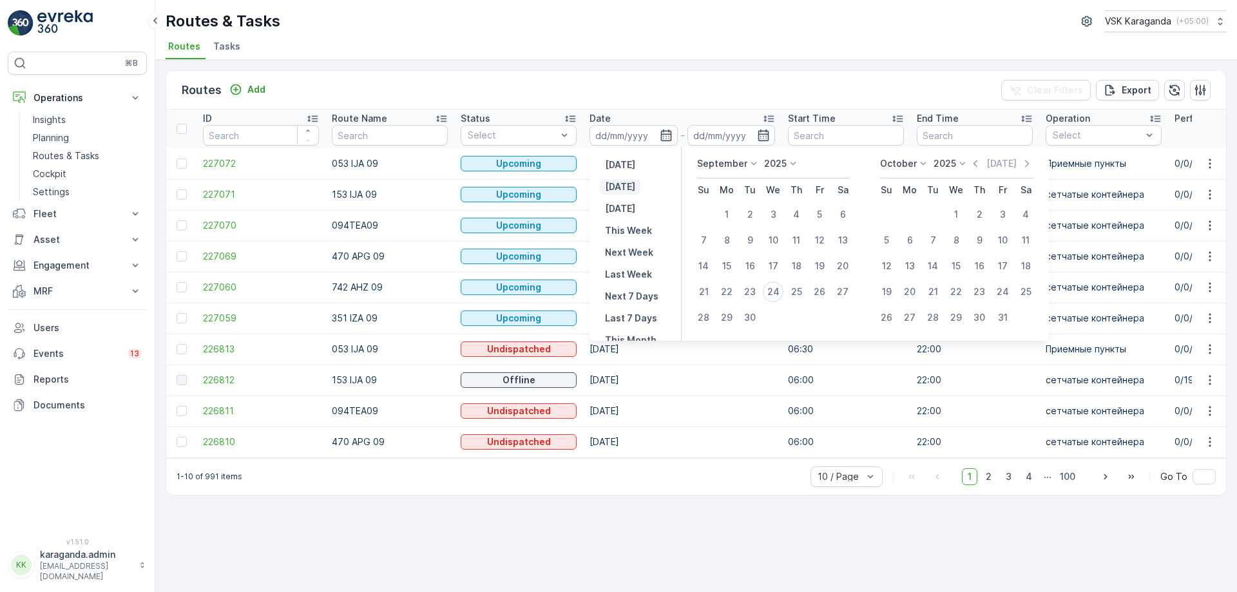
click at [628, 188] on p "[DATE]" at bounding box center [620, 186] width 30 height 13
type input "[DATE]"
